Goal: Task Accomplishment & Management: Use online tool/utility

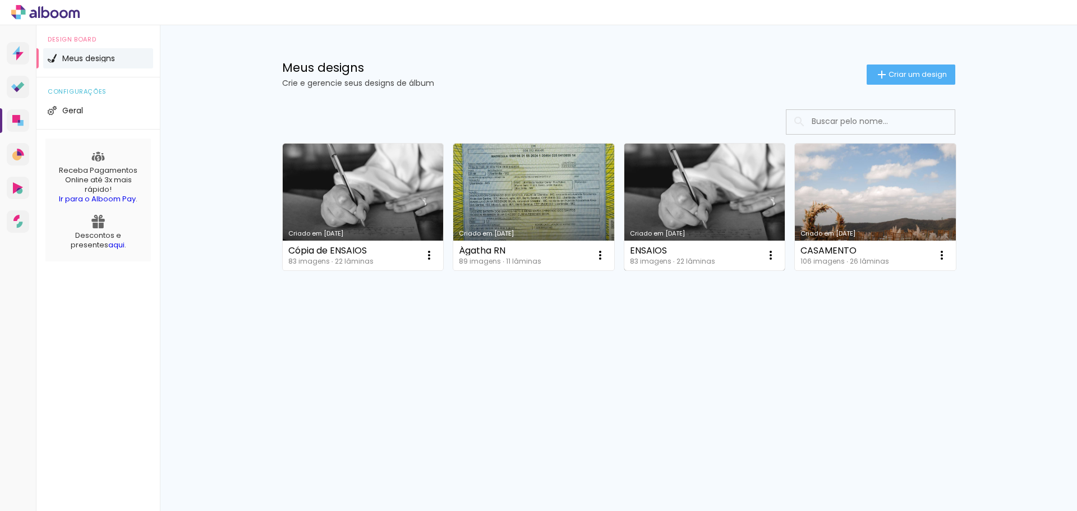
click at [680, 169] on link "Criado em [DATE]" at bounding box center [704, 207] width 161 height 127
